Goal: Find specific page/section: Find specific page/section

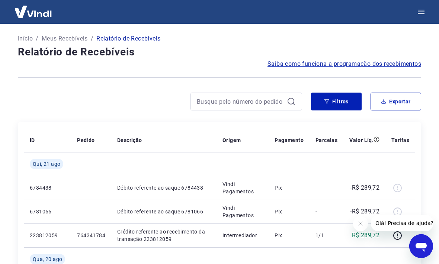
click at [31, 39] on p "Início" at bounding box center [25, 38] width 15 height 9
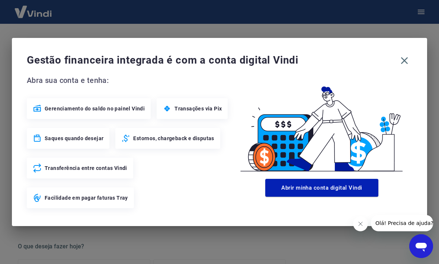
click at [406, 62] on icon "button" at bounding box center [404, 61] width 12 height 12
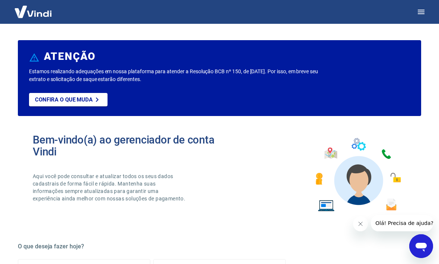
click at [36, 16] on img at bounding box center [33, 11] width 48 height 23
click at [424, 7] on icon "button" at bounding box center [420, 11] width 9 height 9
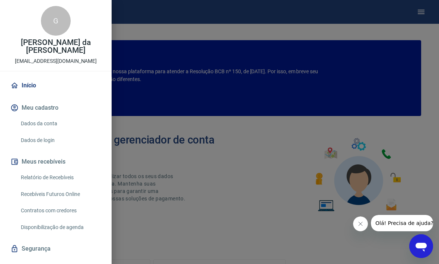
click at [38, 87] on link "Início" at bounding box center [56, 85] width 94 height 16
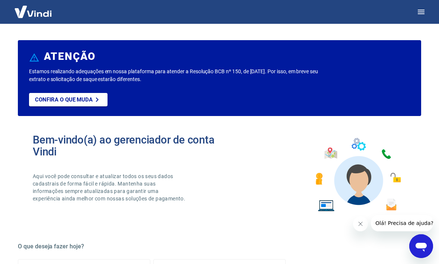
click at [419, 7] on button "button" at bounding box center [421, 12] width 18 height 18
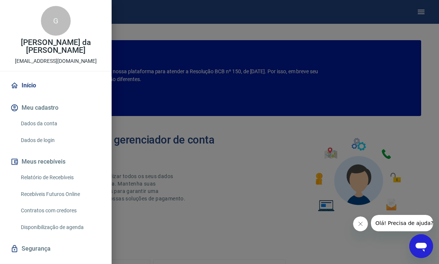
click at [70, 179] on link "Relatório de Recebíveis" at bounding box center [60, 177] width 85 height 15
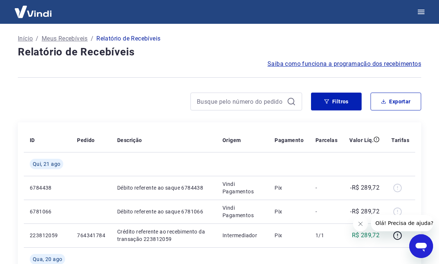
click at [423, 12] on icon "button" at bounding box center [420, 12] width 7 height 4
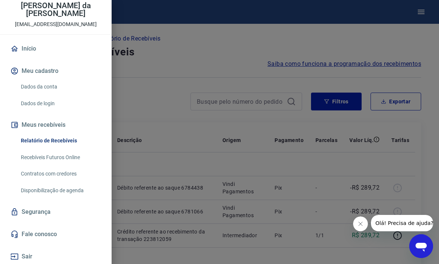
scroll to position [36, 0]
click at [30, 48] on link "Início" at bounding box center [56, 49] width 94 height 16
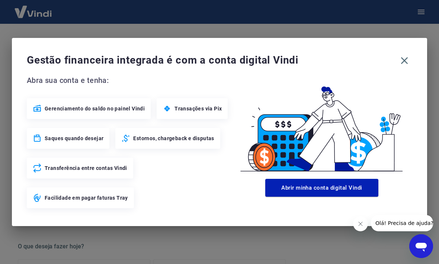
click at [405, 54] on button "button" at bounding box center [404, 61] width 16 height 16
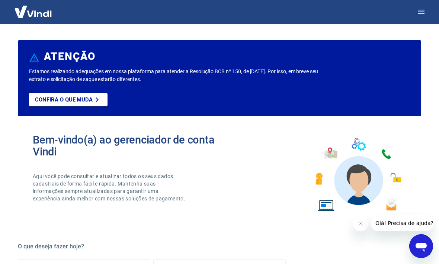
click at [423, 9] on icon "button" at bounding box center [420, 11] width 9 height 9
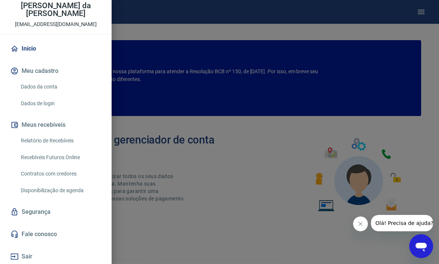
scroll to position [36, 0]
click at [32, 137] on link "Relatório de Recebíveis" at bounding box center [60, 140] width 85 height 15
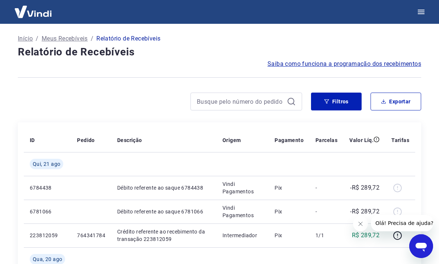
click at [420, 10] on icon "button" at bounding box center [420, 12] width 7 height 4
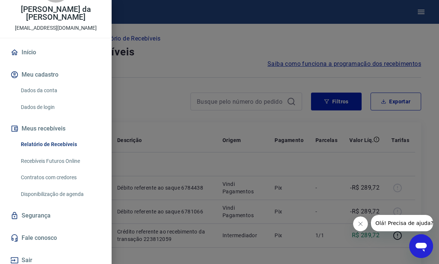
scroll to position [32, 0]
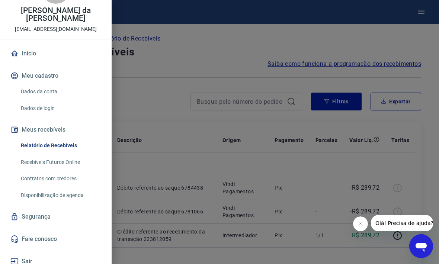
click at [59, 161] on link "Recebíveis Futuros Online" at bounding box center [60, 162] width 85 height 15
